Goal: Use online tool/utility

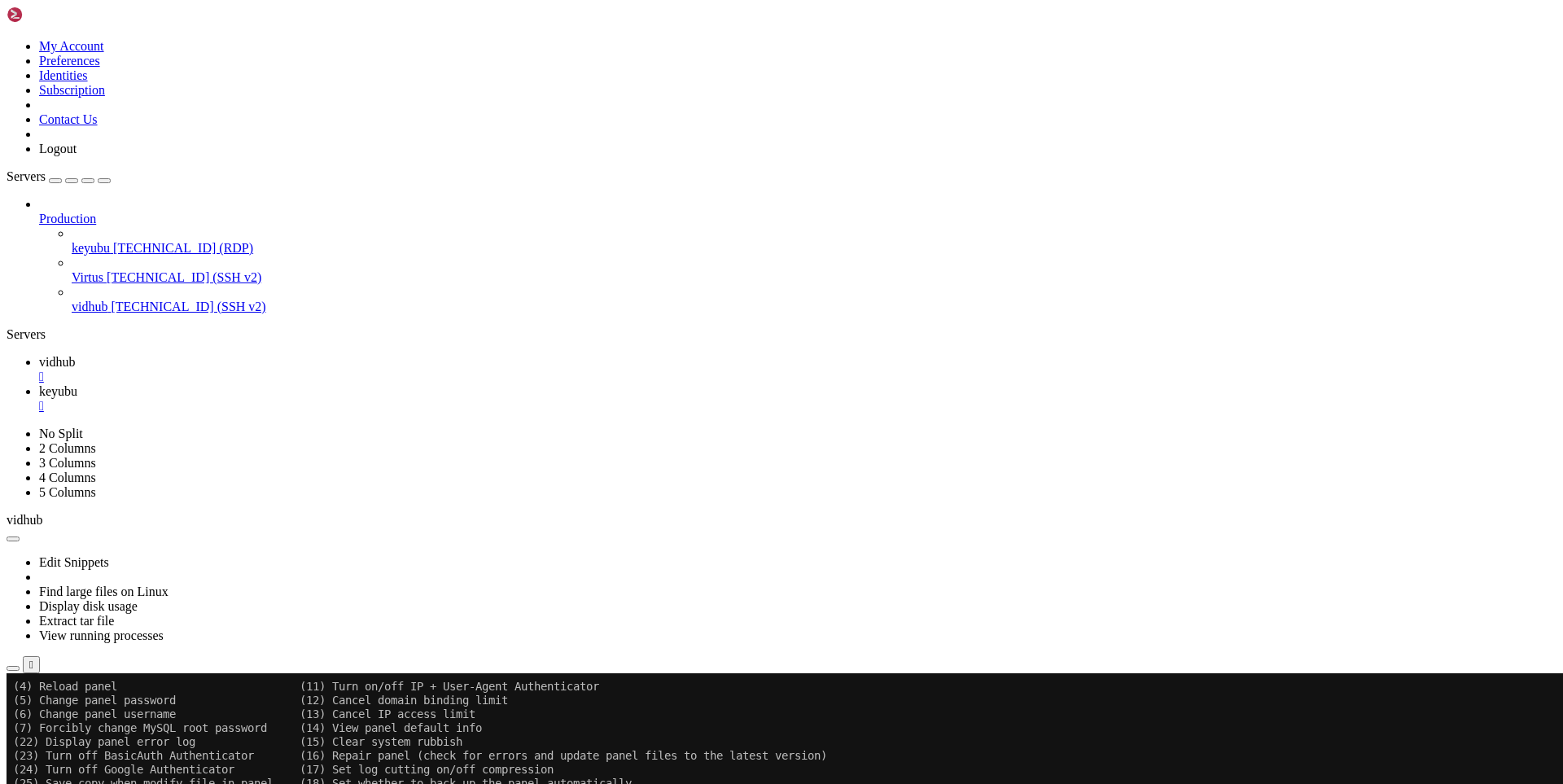
scroll to position [15, 3]
